Goal: Task Accomplishment & Management: Manage account settings

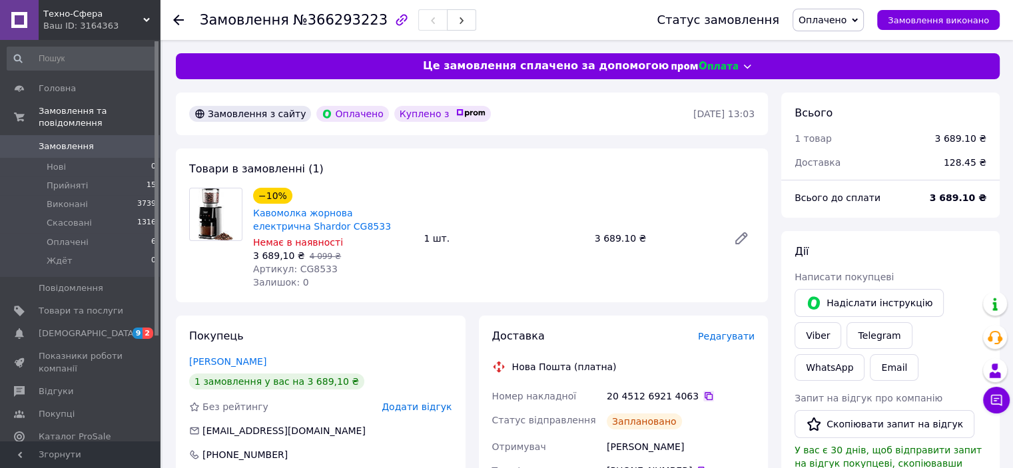
click at [704, 397] on icon at bounding box center [709, 396] width 11 height 11
click at [704, 394] on icon at bounding box center [709, 396] width 11 height 11
drag, startPoint x: 322, startPoint y: 224, endPoint x: 256, endPoint y: 213, distance: 67.5
click at [256, 213] on span "Кавомолка жорнова електрична Shardor CG8533" at bounding box center [333, 220] width 160 height 27
copy link "Кавомолка жорнова електрична Shardor CG8533"
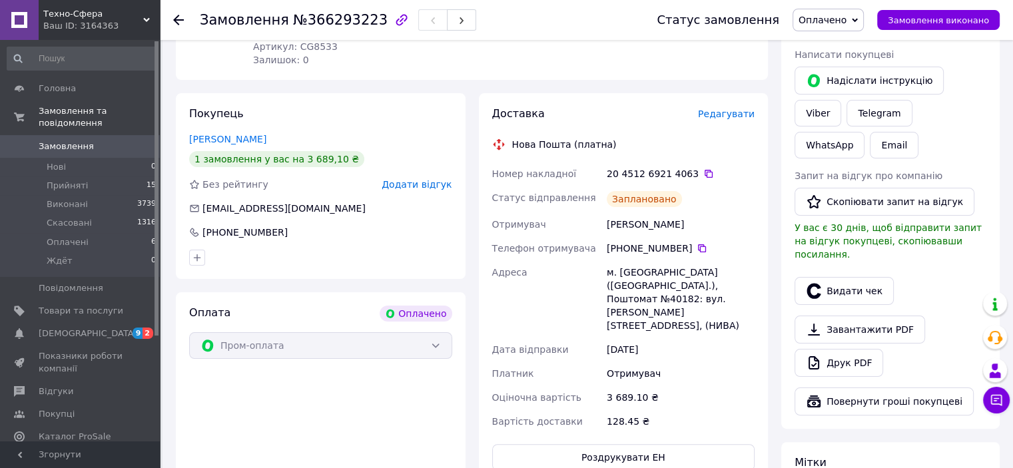
scroll to position [133, 0]
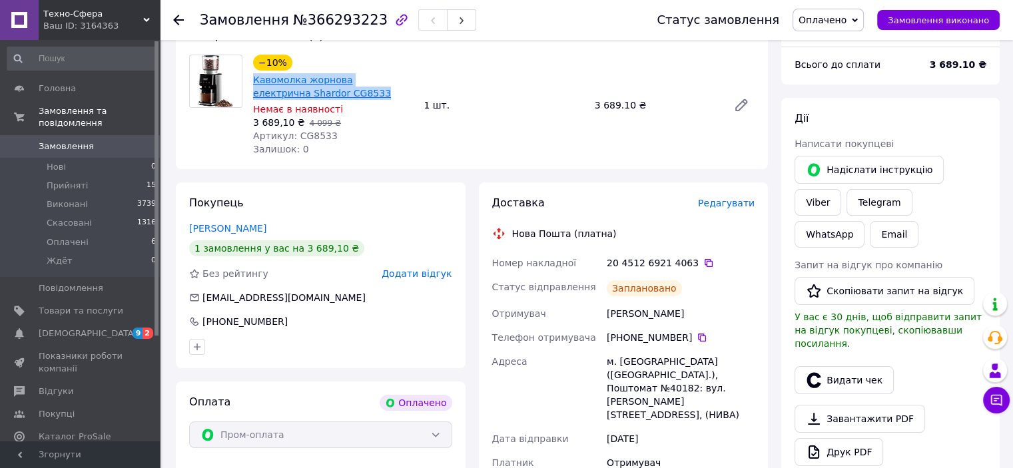
click at [283, 83] on link "Кавомолка жорнова електрична Shardor CG8533" at bounding box center [322, 87] width 138 height 24
click at [61, 141] on span "Замовлення" at bounding box center [66, 147] width 55 height 12
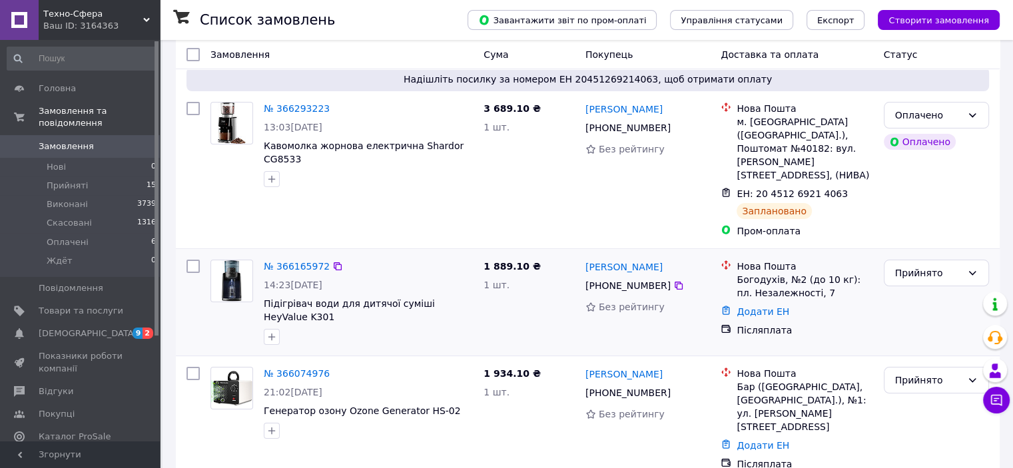
scroll to position [133, 0]
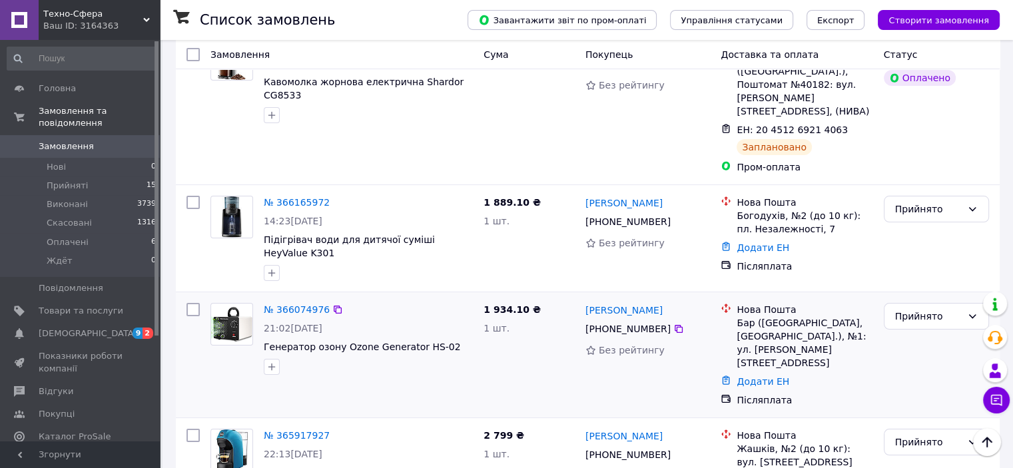
click at [285, 298] on div "№ 366074976 21:02[DATE] Генератор озону Ozone Generator HS-02" at bounding box center [369, 339] width 220 height 83
click at [286, 305] on link "№ 366074976" at bounding box center [297, 310] width 66 height 11
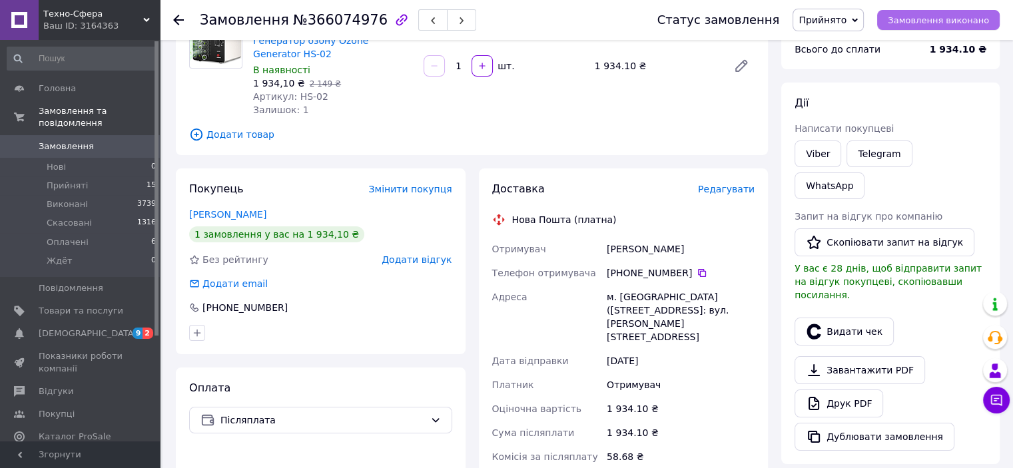
click at [937, 21] on span "Замовлення виконано" at bounding box center [938, 20] width 101 height 10
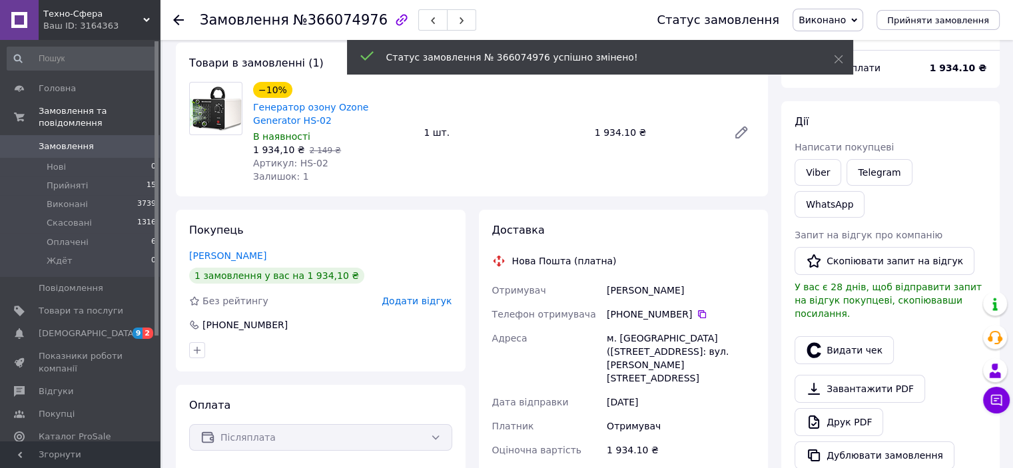
scroll to position [67, 0]
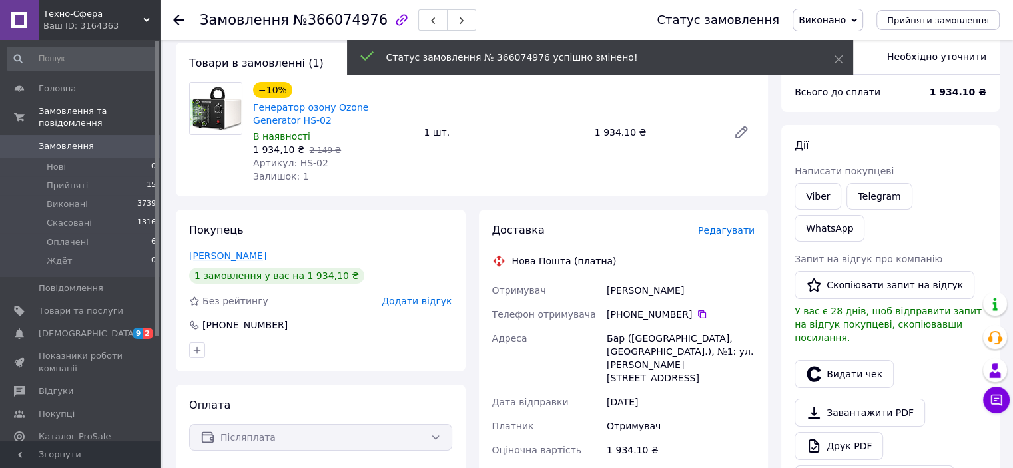
click at [235, 251] on link "[PERSON_NAME]" at bounding box center [227, 256] width 77 height 11
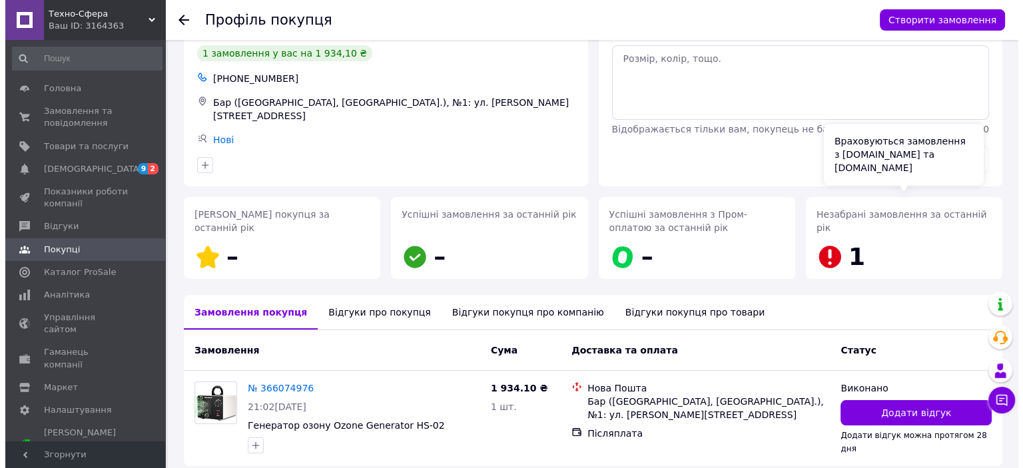
scroll to position [101, 0]
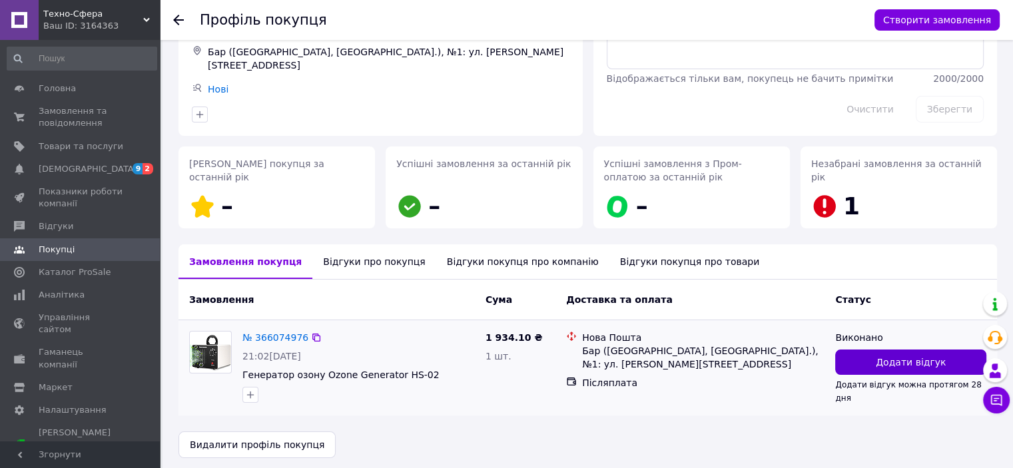
click at [889, 360] on span "Додати відгук" at bounding box center [911, 362] width 70 height 13
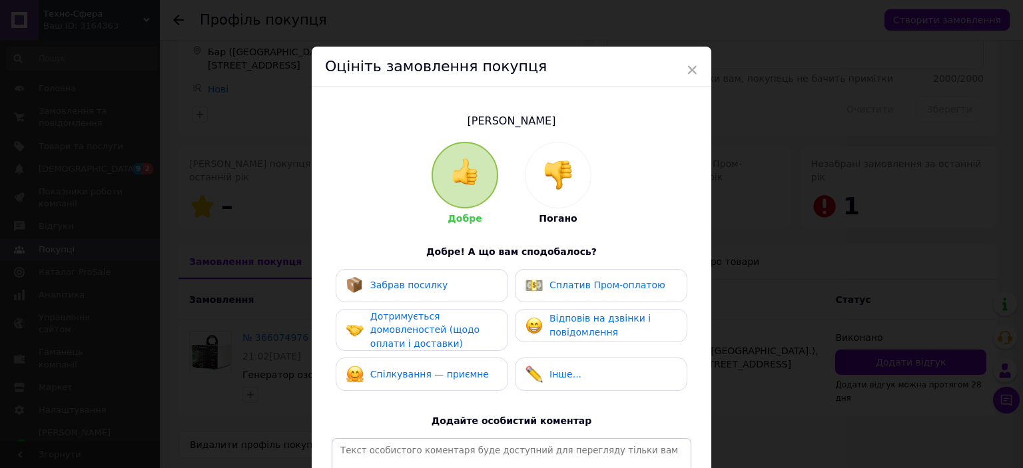
click at [572, 177] on div at bounding box center [558, 175] width 65 height 65
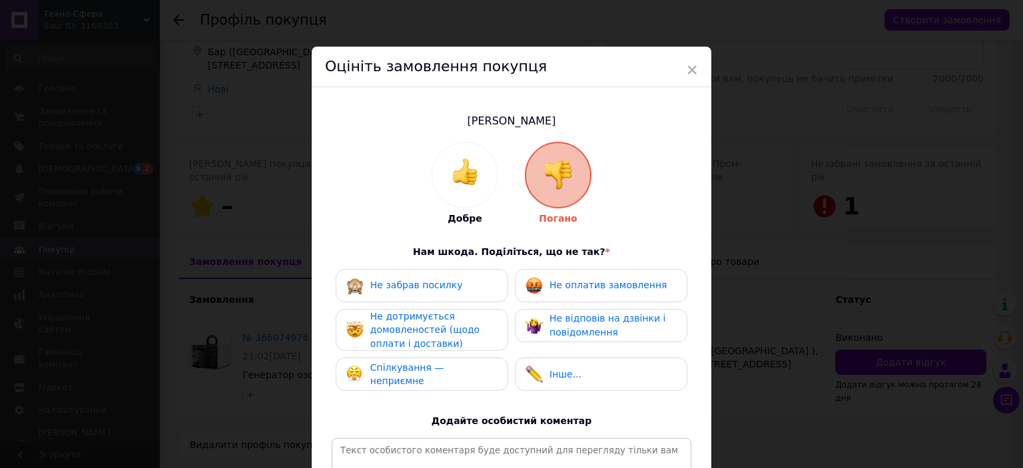
click at [388, 336] on div "Не дотримується домовленостей (щодо оплати і доставки)" at bounding box center [433, 330] width 127 height 41
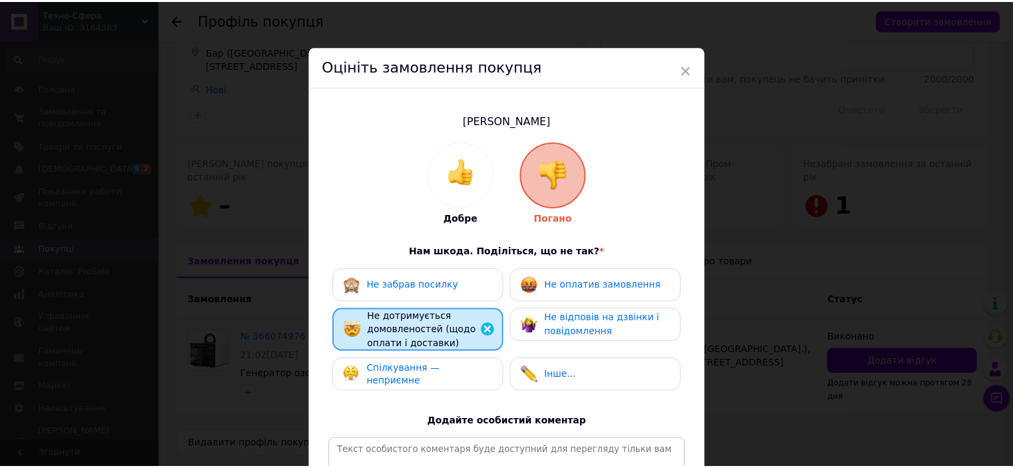
scroll to position [191, 0]
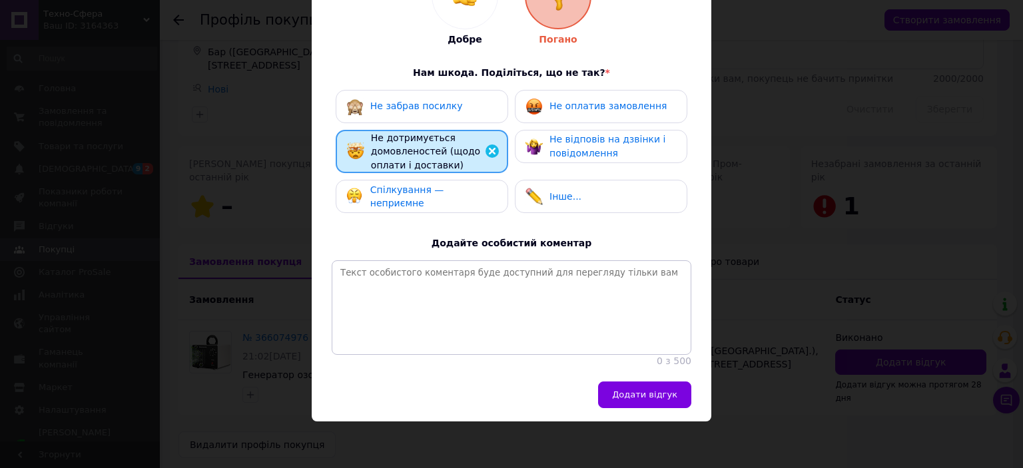
click at [663, 388] on button "Додати відгук" at bounding box center [644, 395] width 93 height 27
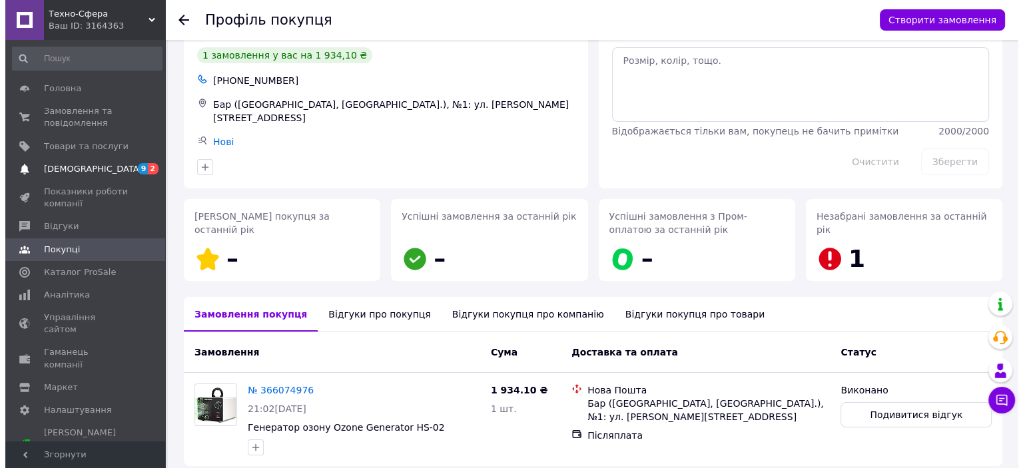
scroll to position [0, 0]
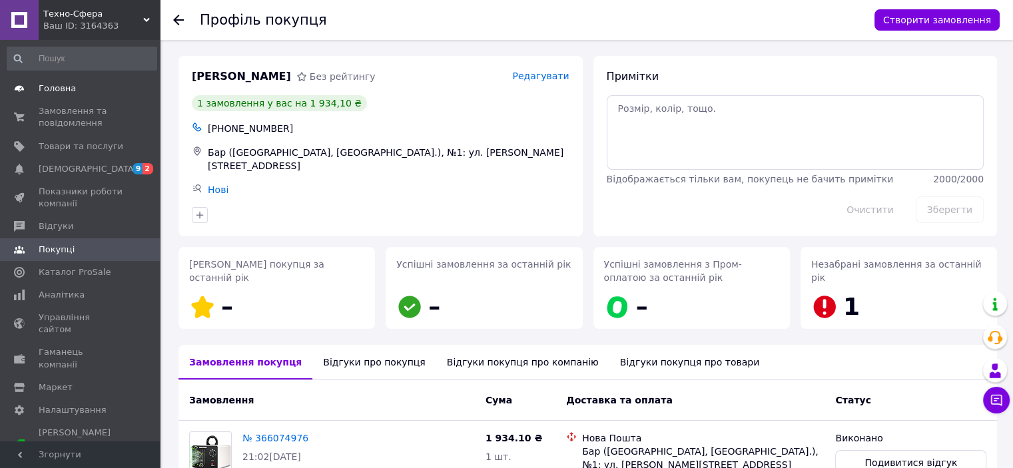
click at [71, 91] on span "Головна" at bounding box center [57, 89] width 37 height 12
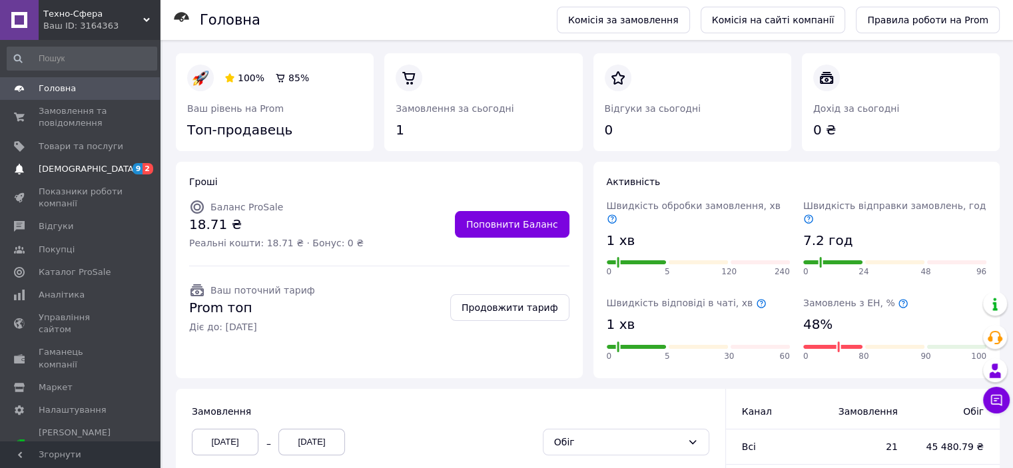
click at [75, 171] on span "[DEMOGRAPHIC_DATA]" at bounding box center [88, 169] width 99 height 12
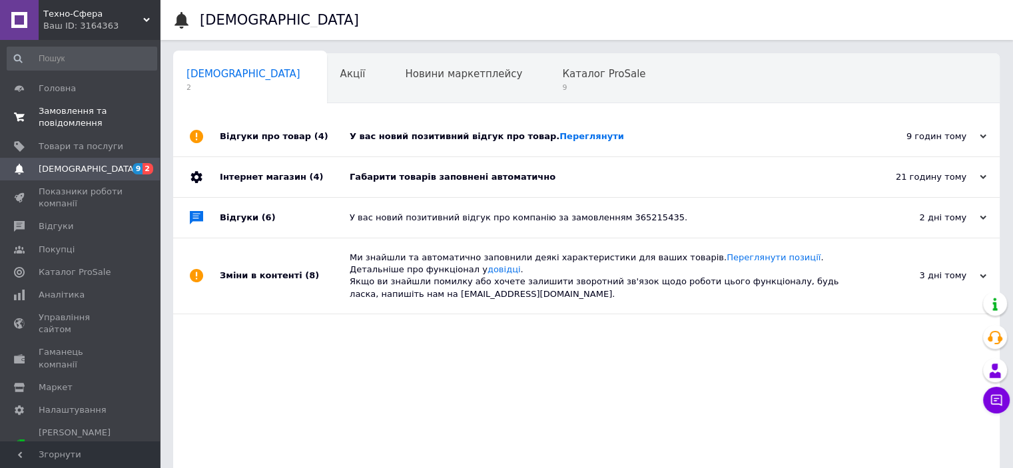
click at [58, 116] on span "Замовлення та повідомлення" at bounding box center [81, 117] width 85 height 24
